Goal: Task Accomplishment & Management: Use online tool/utility

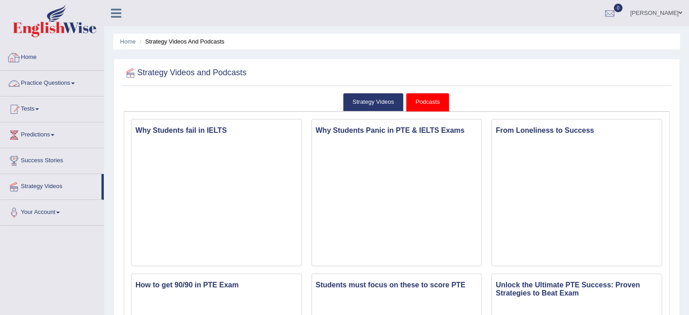
click at [44, 78] on link "Practice Questions" at bounding box center [51, 82] width 103 height 23
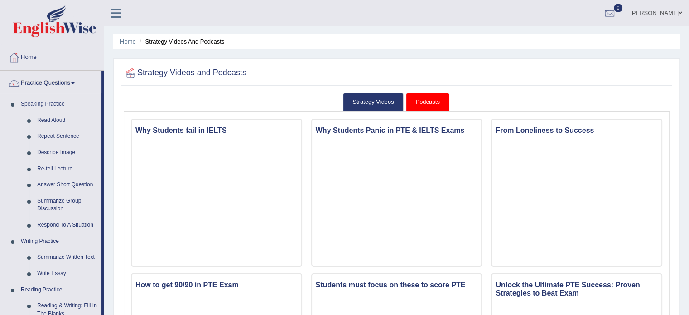
click at [44, 78] on link "Practice Questions" at bounding box center [50, 82] width 101 height 23
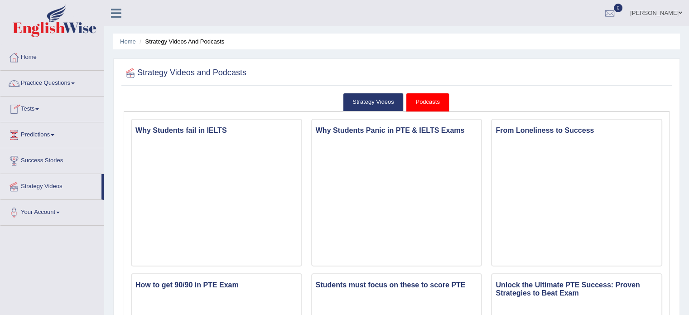
click at [40, 113] on link "Tests" at bounding box center [51, 107] width 103 height 23
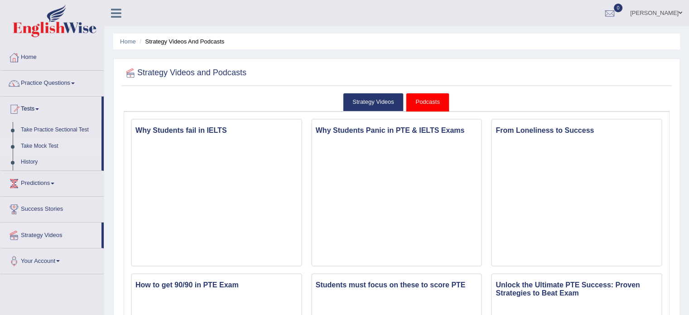
click at [42, 149] on link "Take Mock Test" at bounding box center [59, 146] width 85 height 16
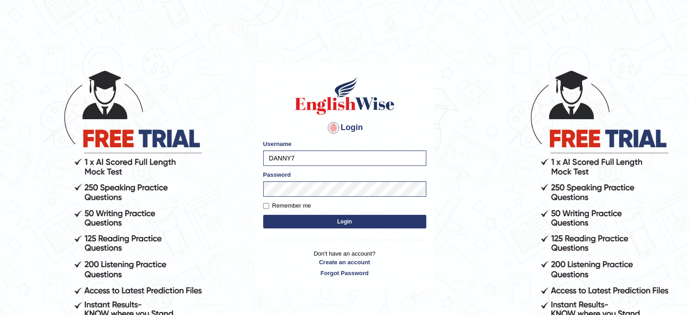
click at [322, 221] on button "Login" at bounding box center [344, 222] width 163 height 14
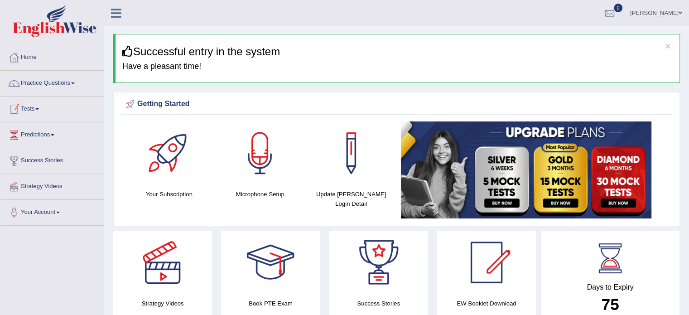
click at [36, 111] on link "Tests" at bounding box center [51, 107] width 103 height 23
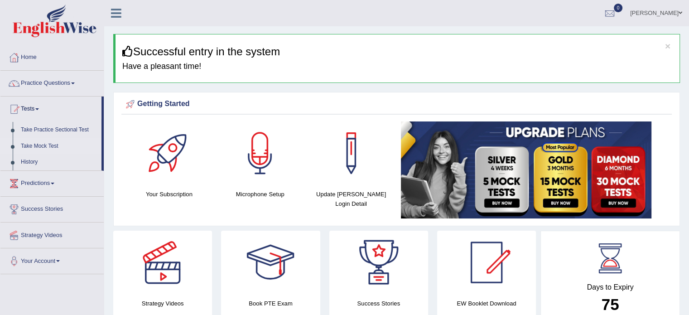
click at [40, 148] on link "Take Mock Test" at bounding box center [59, 146] width 85 height 16
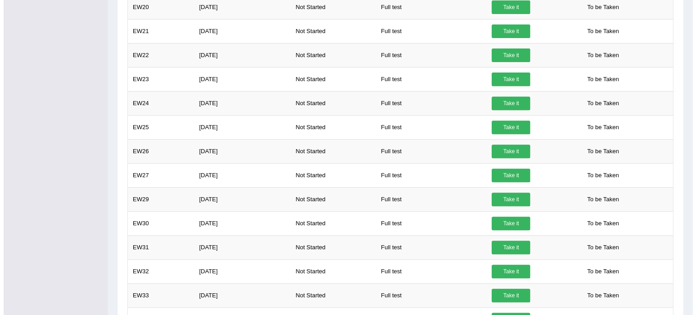
scroll to position [344, 0]
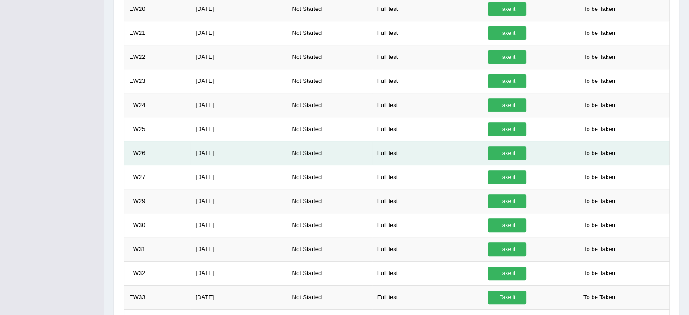
click at [512, 150] on link "Take it" at bounding box center [507, 153] width 38 height 14
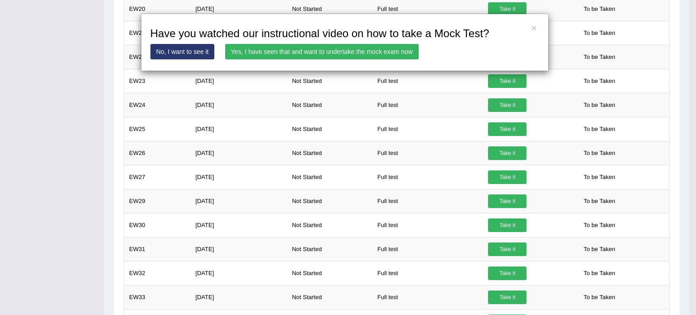
click at [327, 50] on link "Yes, I have seen that and want to undertake the mock exam now" at bounding box center [321, 51] width 193 height 15
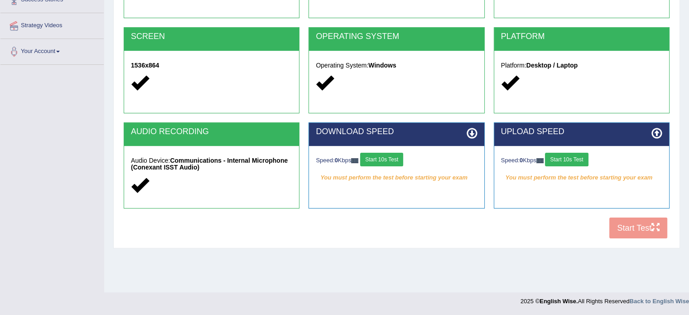
scroll to position [166, 0]
click at [387, 153] on button "Start 10s Test" at bounding box center [381, 160] width 43 height 14
click at [573, 153] on button "Start 10s Test" at bounding box center [566, 160] width 43 height 14
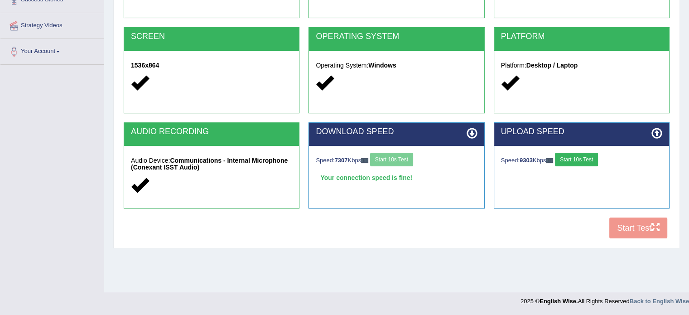
click at [626, 221] on div "COOKIES Cookies Enabled JAVASCRIPT Javascript Enabled BROWSER Browser: Chrome S…" at bounding box center [396, 87] width 550 height 311
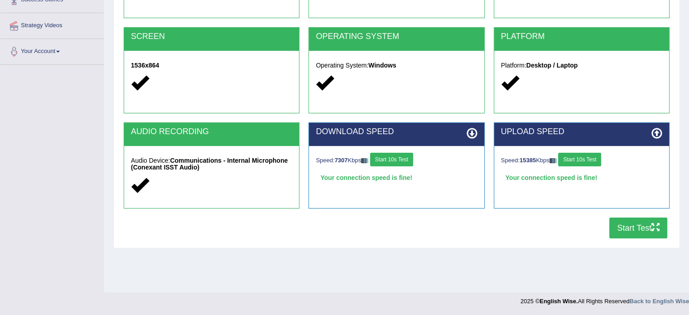
click at [626, 221] on button "Start Test" at bounding box center [638, 227] width 58 height 21
click at [564, 268] on div "Home Exams Exam Requirements System Requirements Test COOKIES Cookies Enabled J…" at bounding box center [396, 65] width 585 height 453
click at [621, 222] on button "Start Test" at bounding box center [638, 227] width 58 height 21
